Goal: Entertainment & Leisure: Browse casually

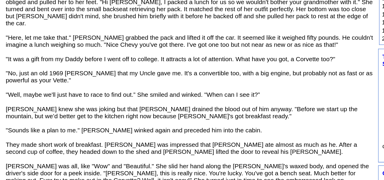
scroll to position [88, 0]
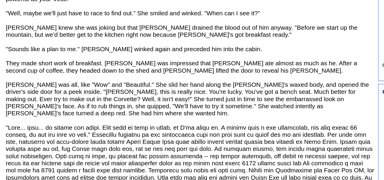
scroll to position [139, 0]
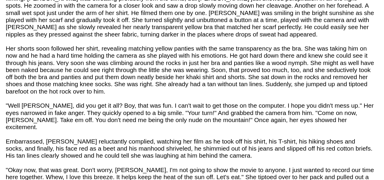
scroll to position [448, 0]
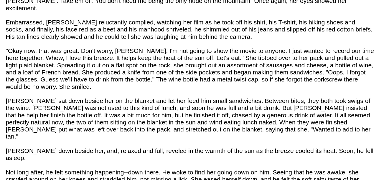
scroll to position [517, 0]
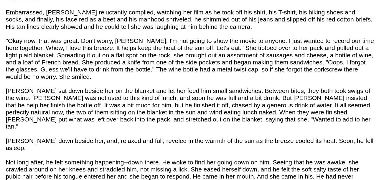
scroll to position [522, 0]
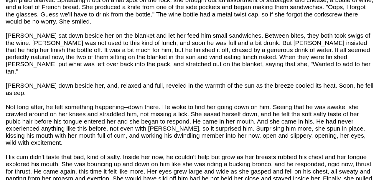
scroll to position [558, 0]
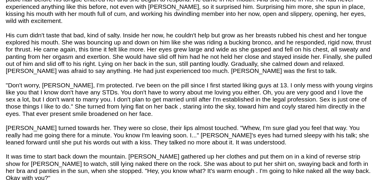
scroll to position [633, 0]
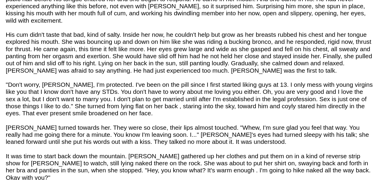
click at [68, 138] on font "[PERSON_NAME] had just finished his shower and come up to the kitchen to the sm…" at bounding box center [174, 141] width 228 height 1309
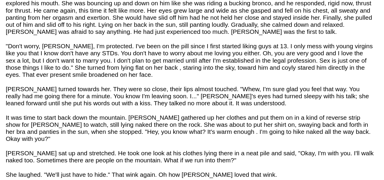
scroll to position [657, 0]
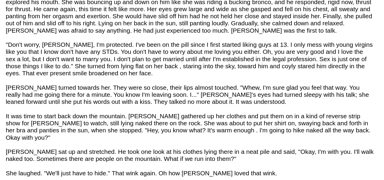
click at [64, 140] on font "[PERSON_NAME] had just finished his shower and come up to the kitchen to the sm…" at bounding box center [174, 116] width 228 height 1309
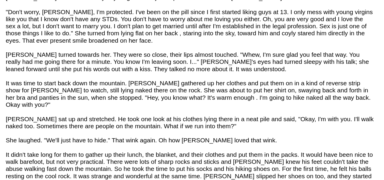
scroll to position [677, 0]
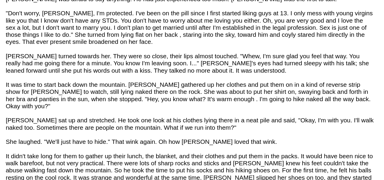
click at [65, 138] on font "[PERSON_NAME] had just finished his shower and come up to the kitchen to the sm…" at bounding box center [174, 96] width 228 height 1309
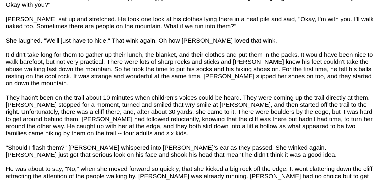
scroll to position [740, 0]
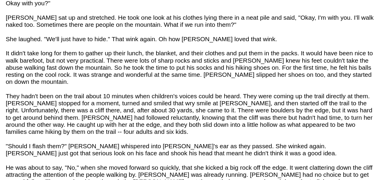
click at [58, 144] on td "[PERSON_NAME] Follow Me · Contact Me · Success story · Books · Articles · Poetr…" at bounding box center [29, 121] width 57 height 1625
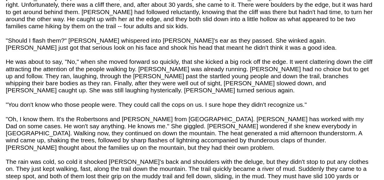
scroll to position [807, 0]
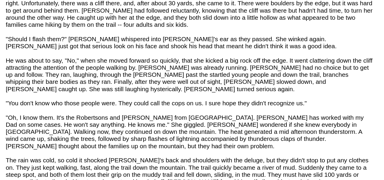
click at [57, 148] on td "[PERSON_NAME] Follow Me · Contact Me · Success story · Books · Articles · Poetr…" at bounding box center [29, 54] width 57 height 1625
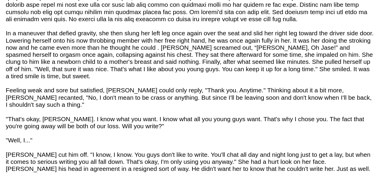
scroll to position [1046, 0]
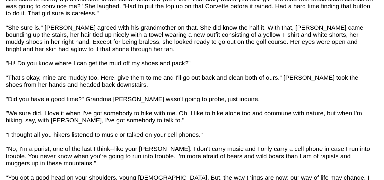
scroll to position [1224, 0]
